Goal: Transaction & Acquisition: Purchase product/service

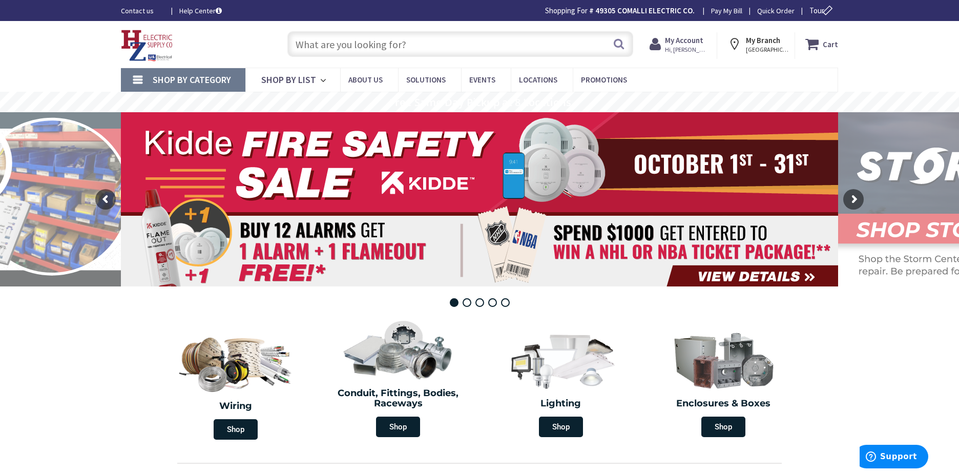
click at [321, 45] on input "text" at bounding box center [460, 44] width 346 height 26
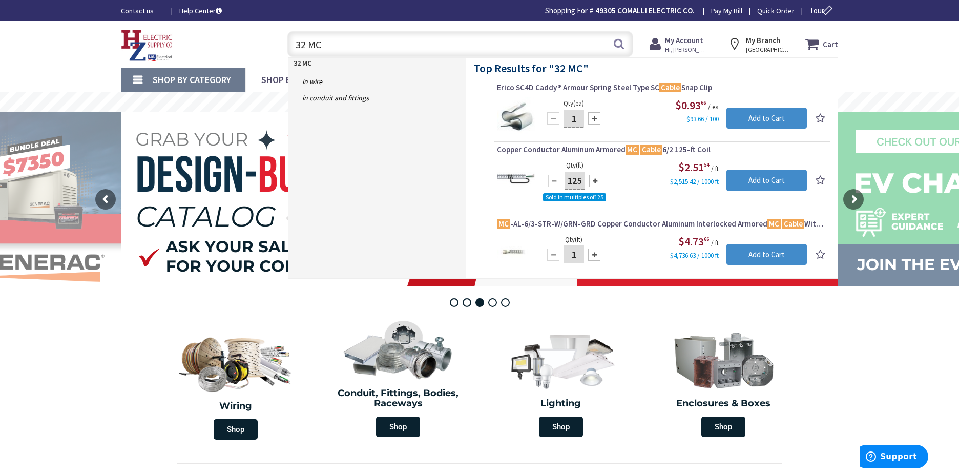
type input "32 M"
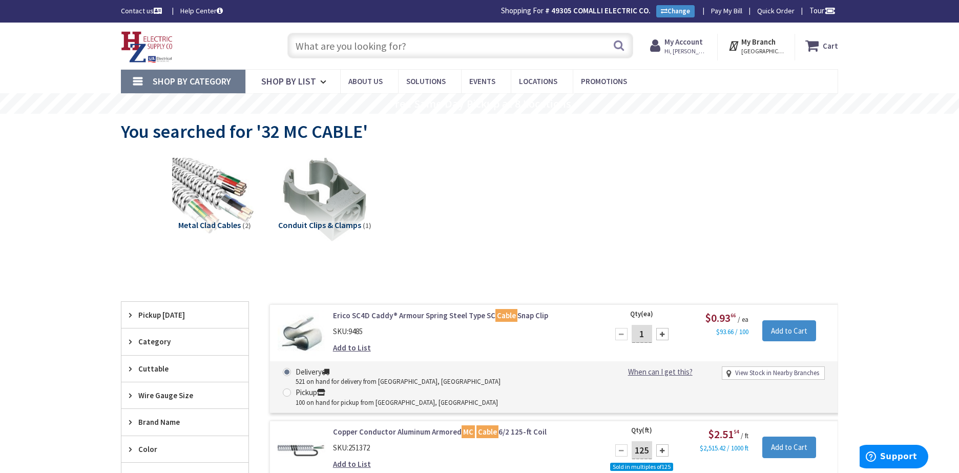
click at [315, 50] on input "text" at bounding box center [460, 46] width 346 height 26
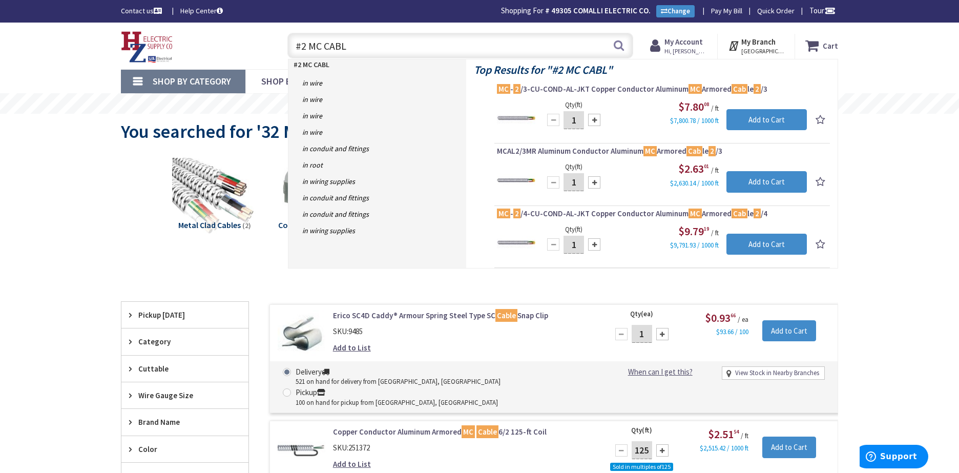
type input "#2 MC CABLE"
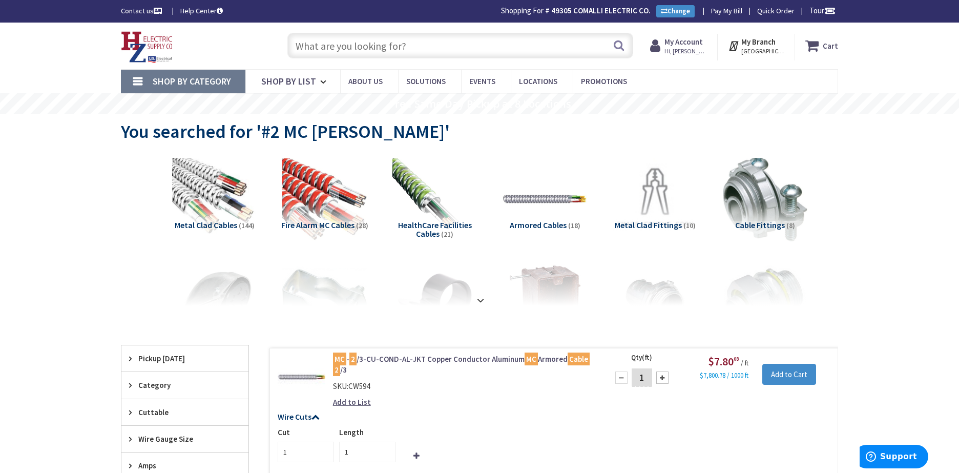
click at [325, 48] on input "text" at bounding box center [460, 46] width 346 height 26
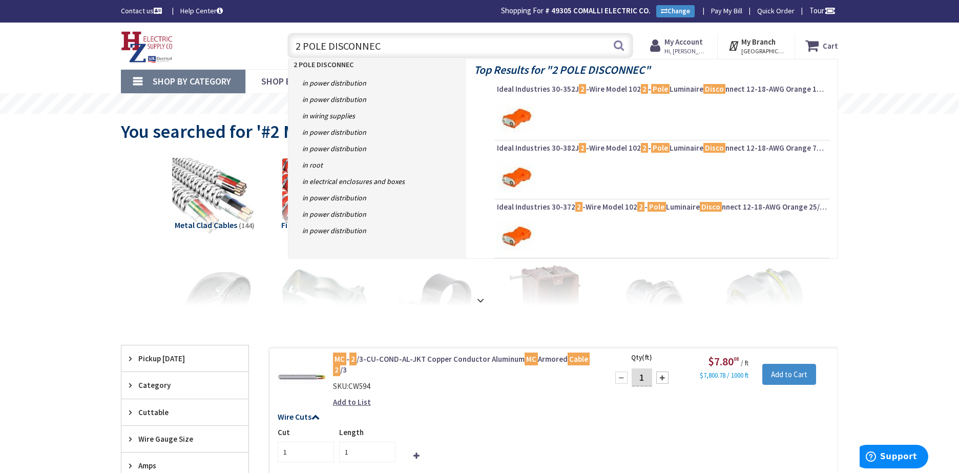
type input "2 POLE DISCONNECT"
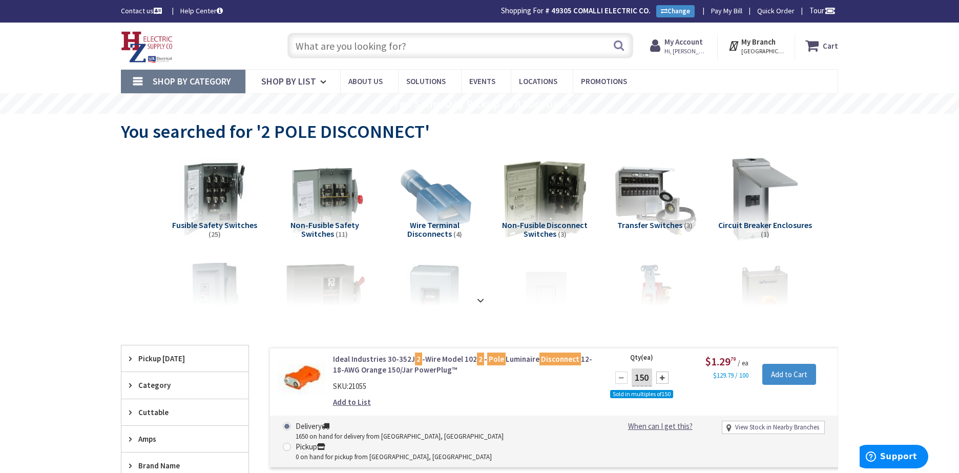
click at [352, 53] on input "text" at bounding box center [460, 46] width 346 height 26
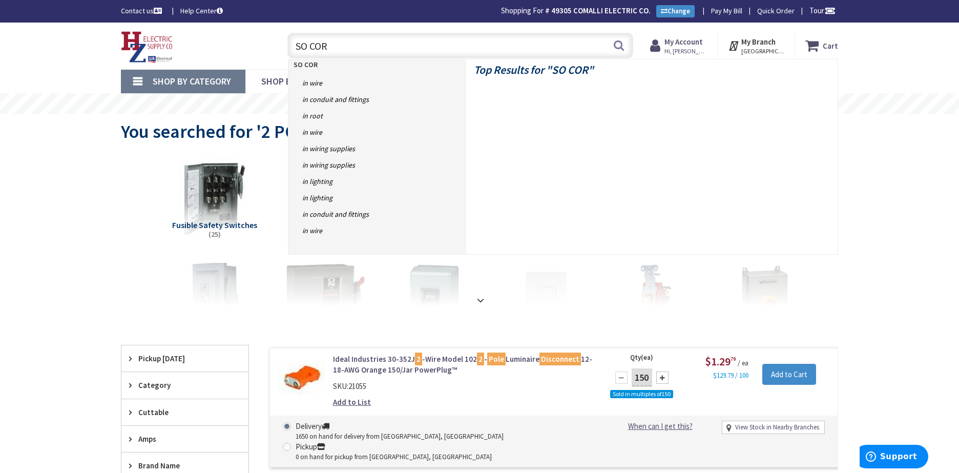
type input "SO CORD"
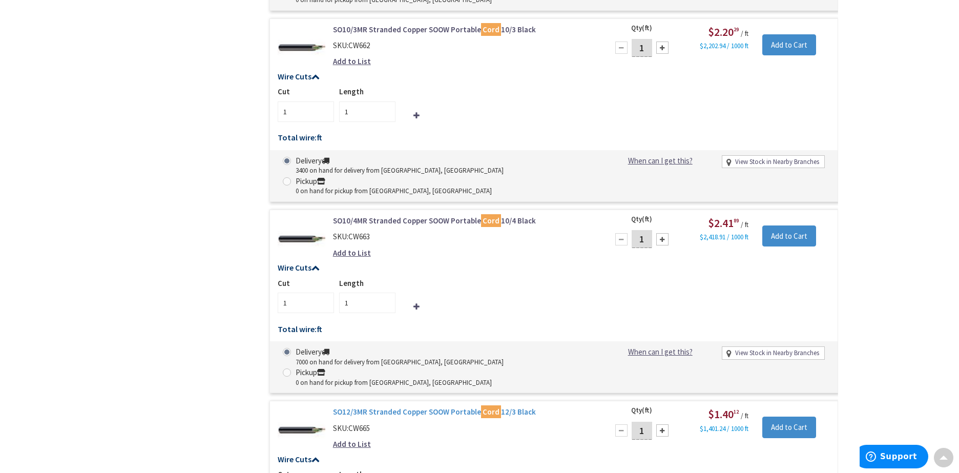
scroll to position [668, 0]
